Goal: Task Accomplishment & Management: Manage account settings

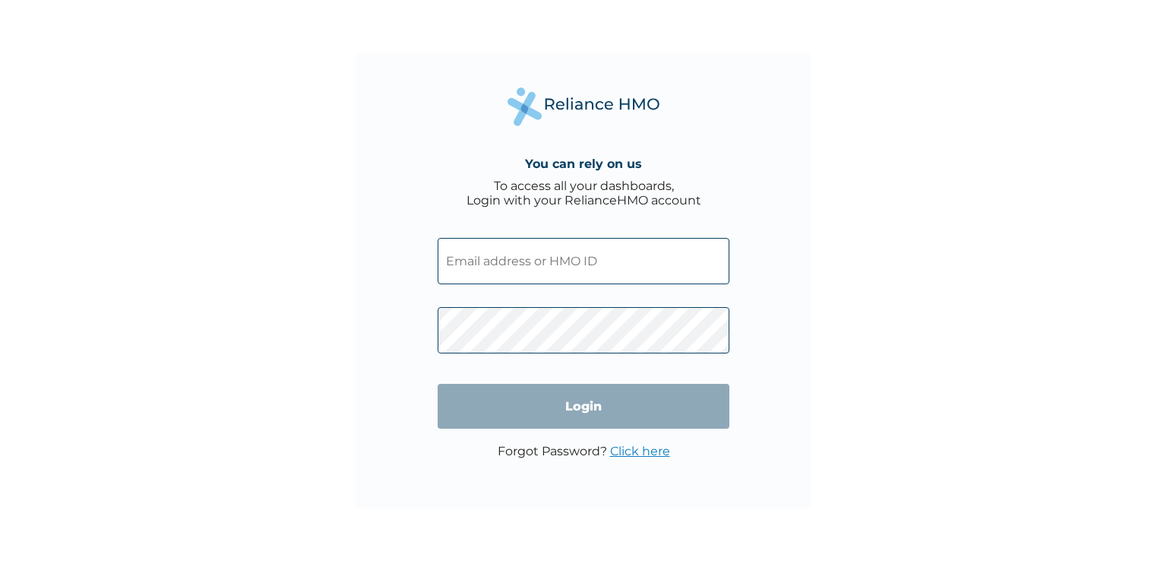
type input "RCC/10022/A"
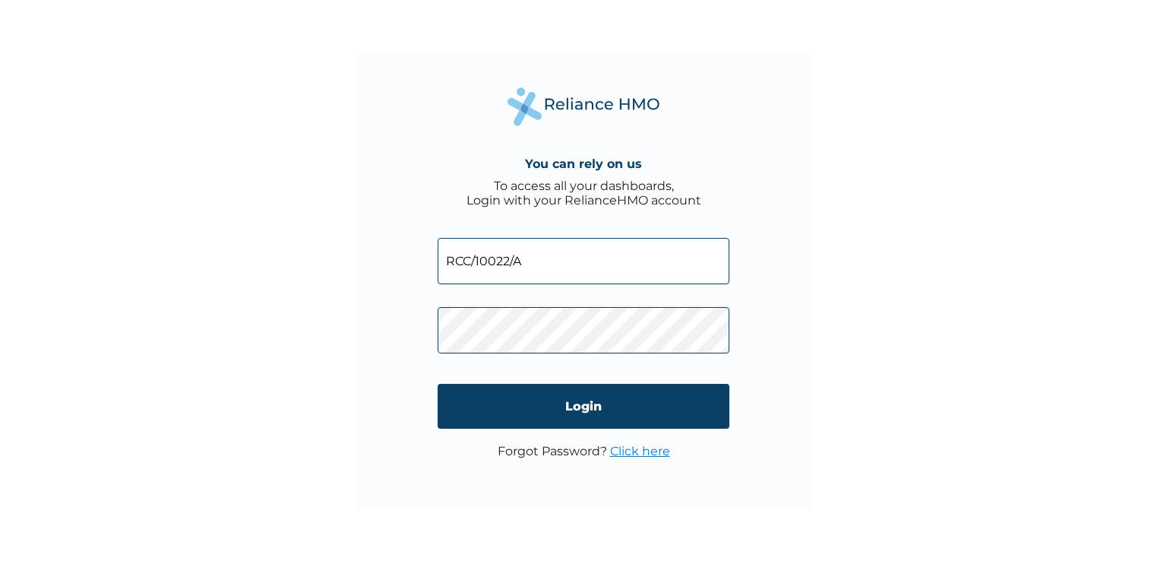
click at [493, 248] on input "RCC/10022/A" at bounding box center [584, 261] width 292 height 46
click at [478, 398] on input "Login" at bounding box center [584, 406] width 292 height 45
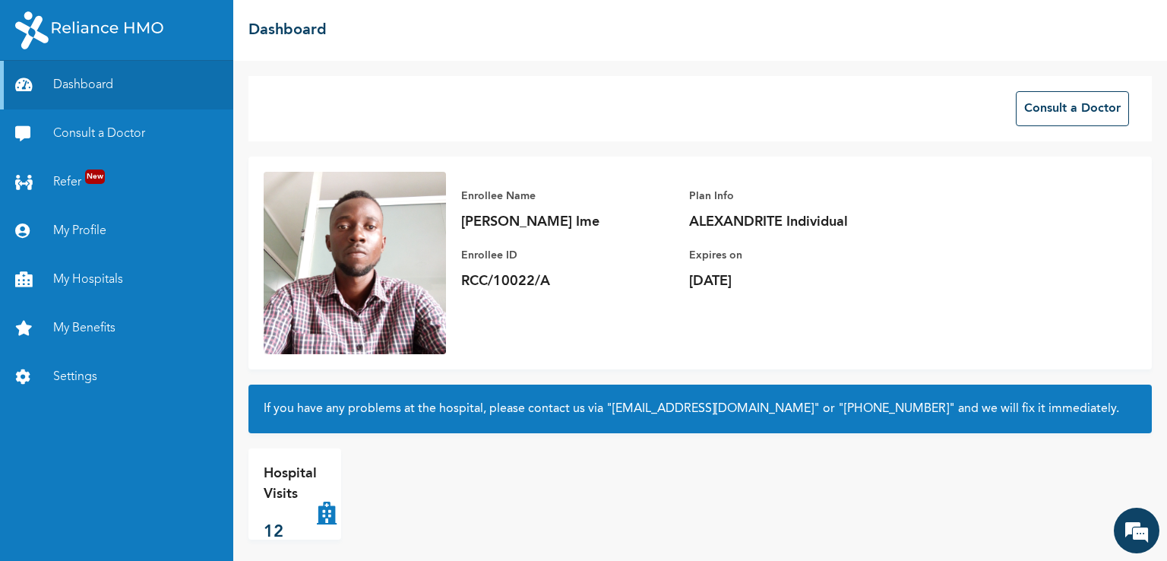
scroll to position [9, 0]
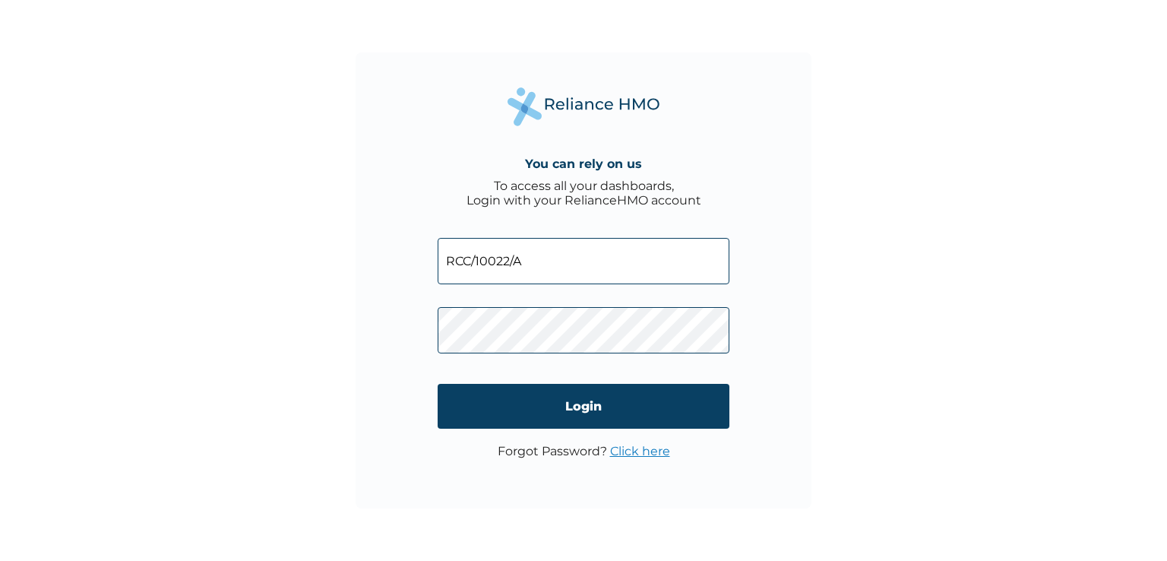
type input "RHL/10056/A"
click at [590, 419] on input "Login" at bounding box center [584, 406] width 292 height 45
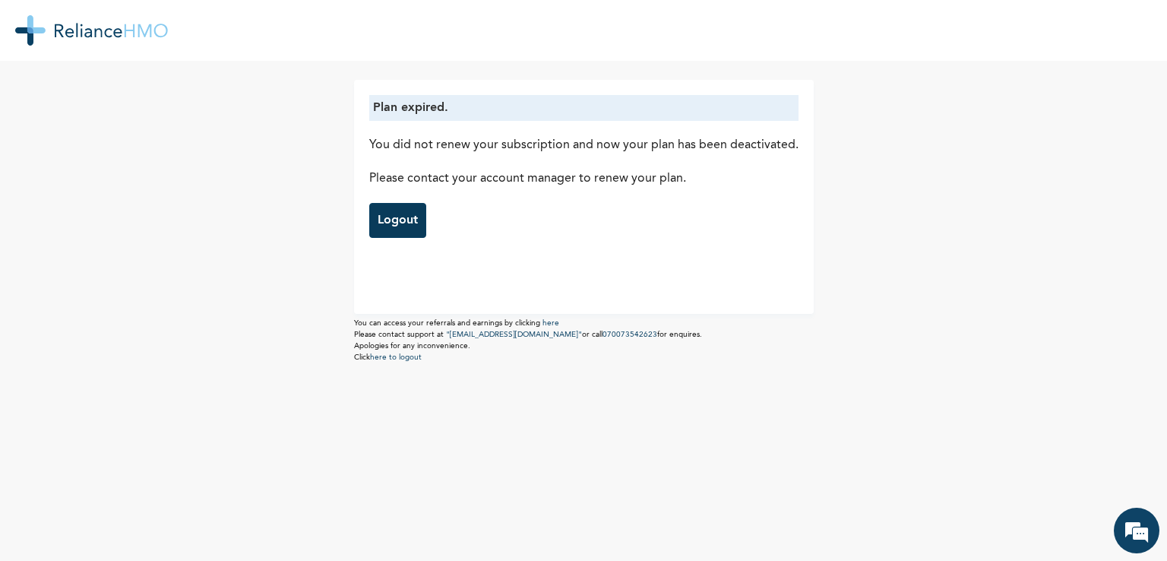
click at [381, 226] on link "Logout" at bounding box center [397, 220] width 57 height 35
